Goal: Task Accomplishment & Management: Use online tool/utility

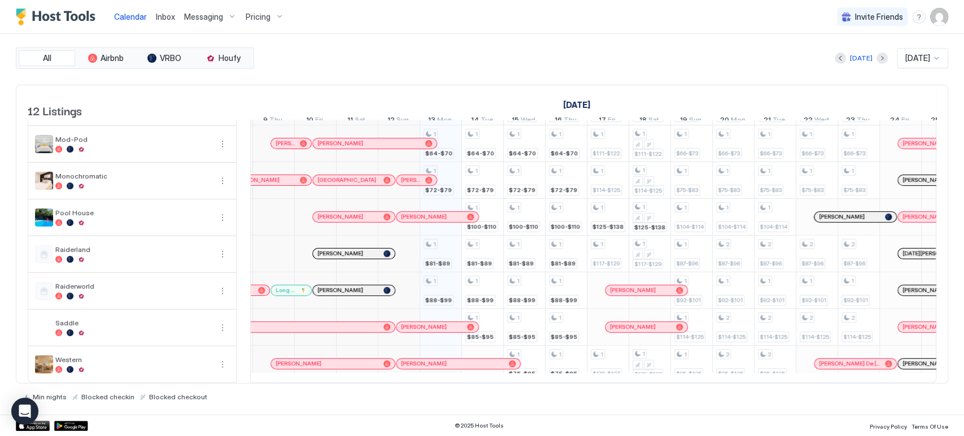
scroll to position [0, 419]
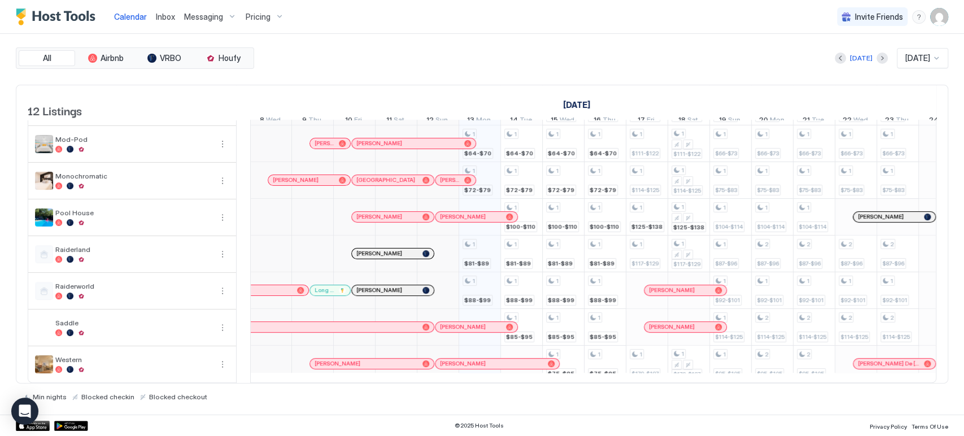
click at [423, 312] on div "1 $64-$70 1 $64-$70 1 $72-$79 1 $81-$89 1 $88-$99 1 $64-$70 1 $72-$79 1 $100-$1…" at bounding box center [960, 162] width 2257 height 440
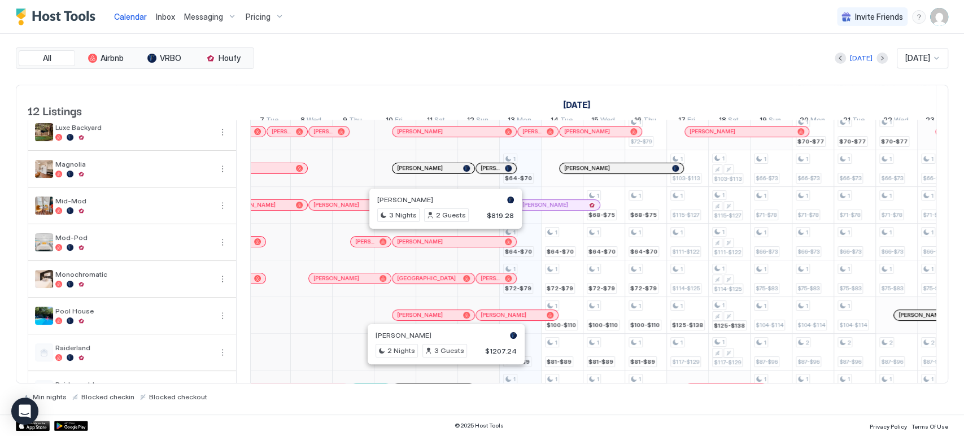
scroll to position [81, 0]
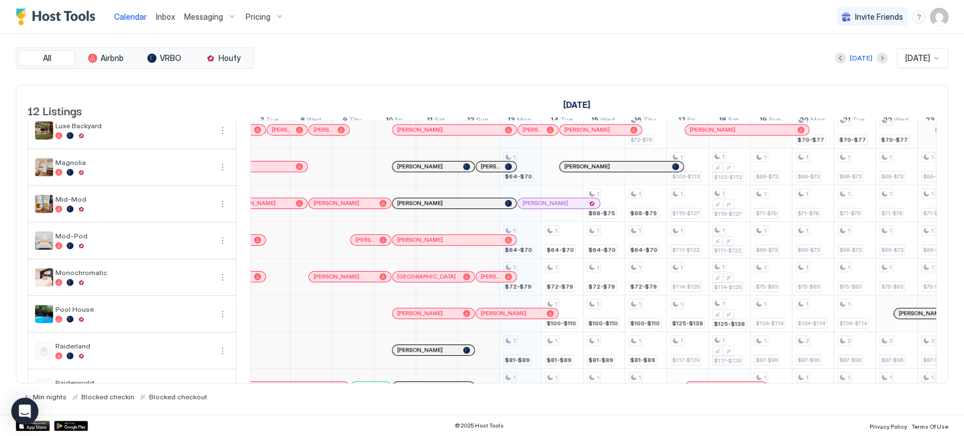
click at [519, 61] on div "[DATE] [DATE]" at bounding box center [602, 58] width 692 height 20
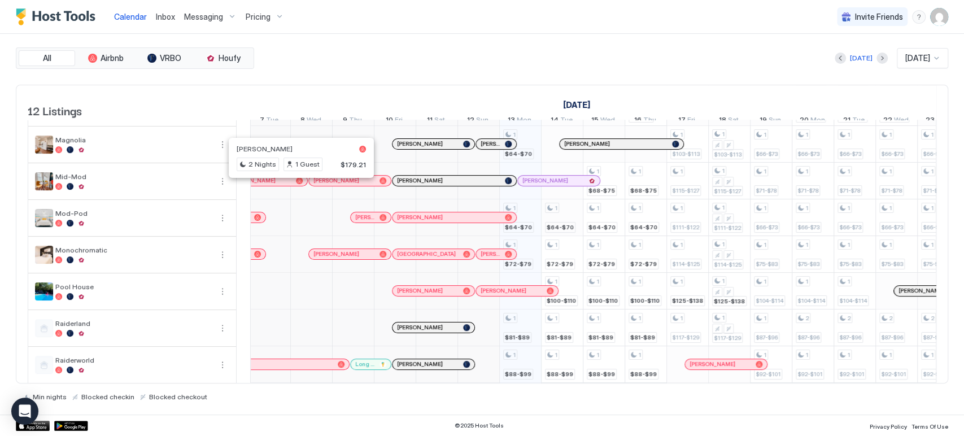
scroll to position [69, 0]
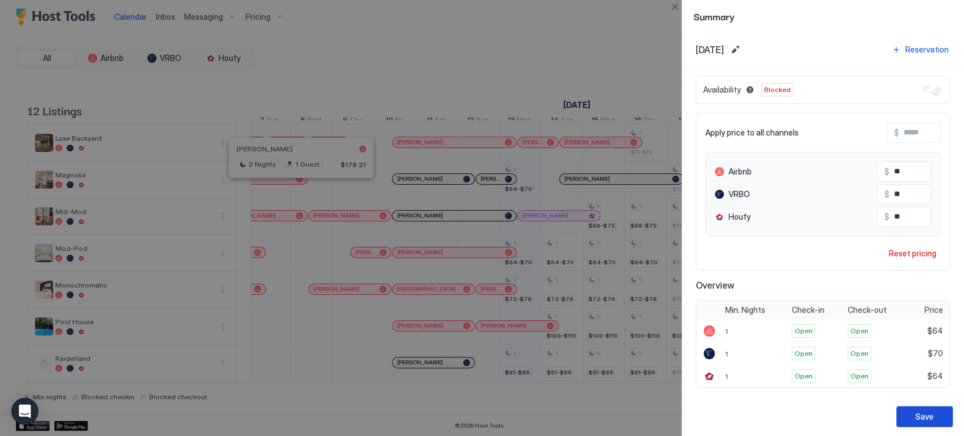
click at [920, 413] on div "Save" at bounding box center [925, 417] width 18 height 12
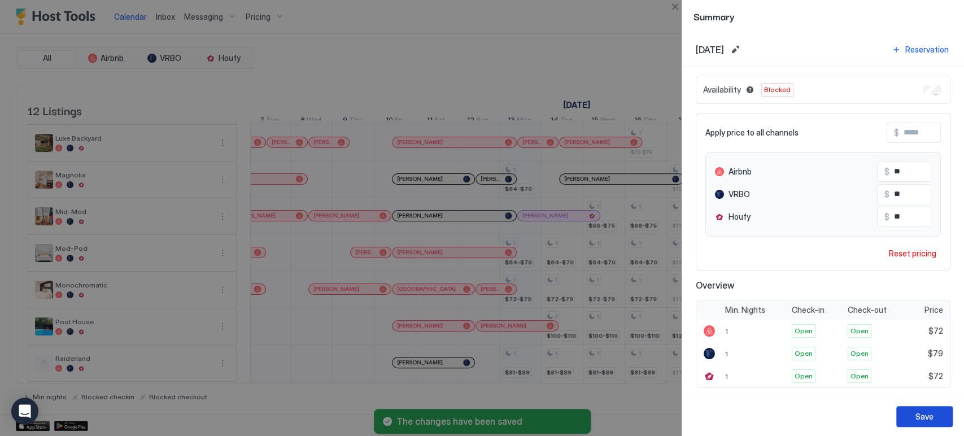
click at [926, 424] on button "Save" at bounding box center [924, 416] width 56 height 21
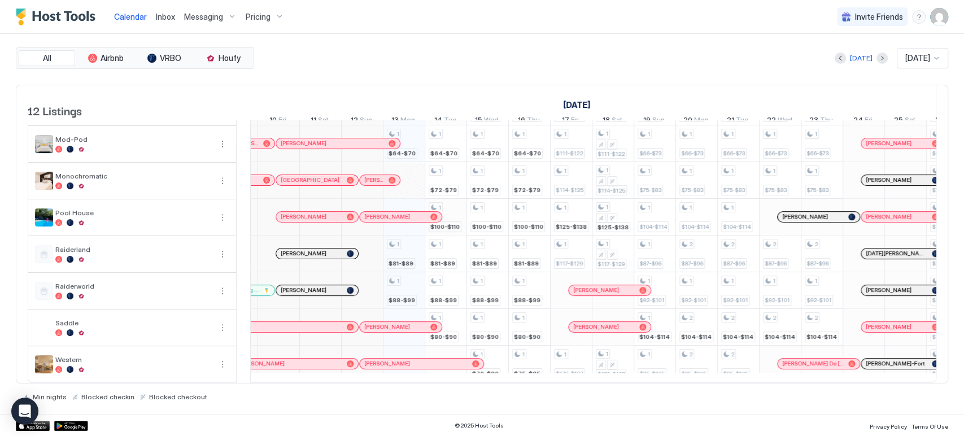
scroll to position [0, 0]
